Goal: Navigation & Orientation: Go to known website

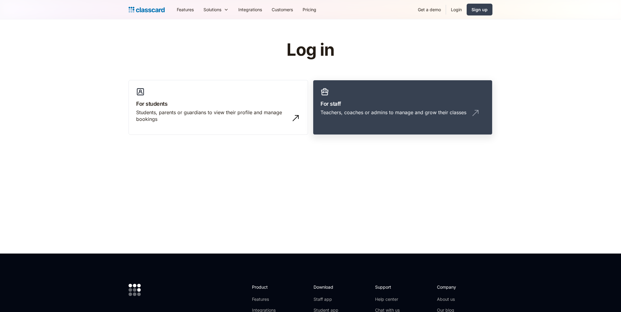
click at [331, 105] on h3 "For staff" at bounding box center [402, 104] width 164 height 8
click at [336, 102] on h3 "For staff" at bounding box center [402, 104] width 164 height 8
